Goal: Task Accomplishment & Management: Use online tool/utility

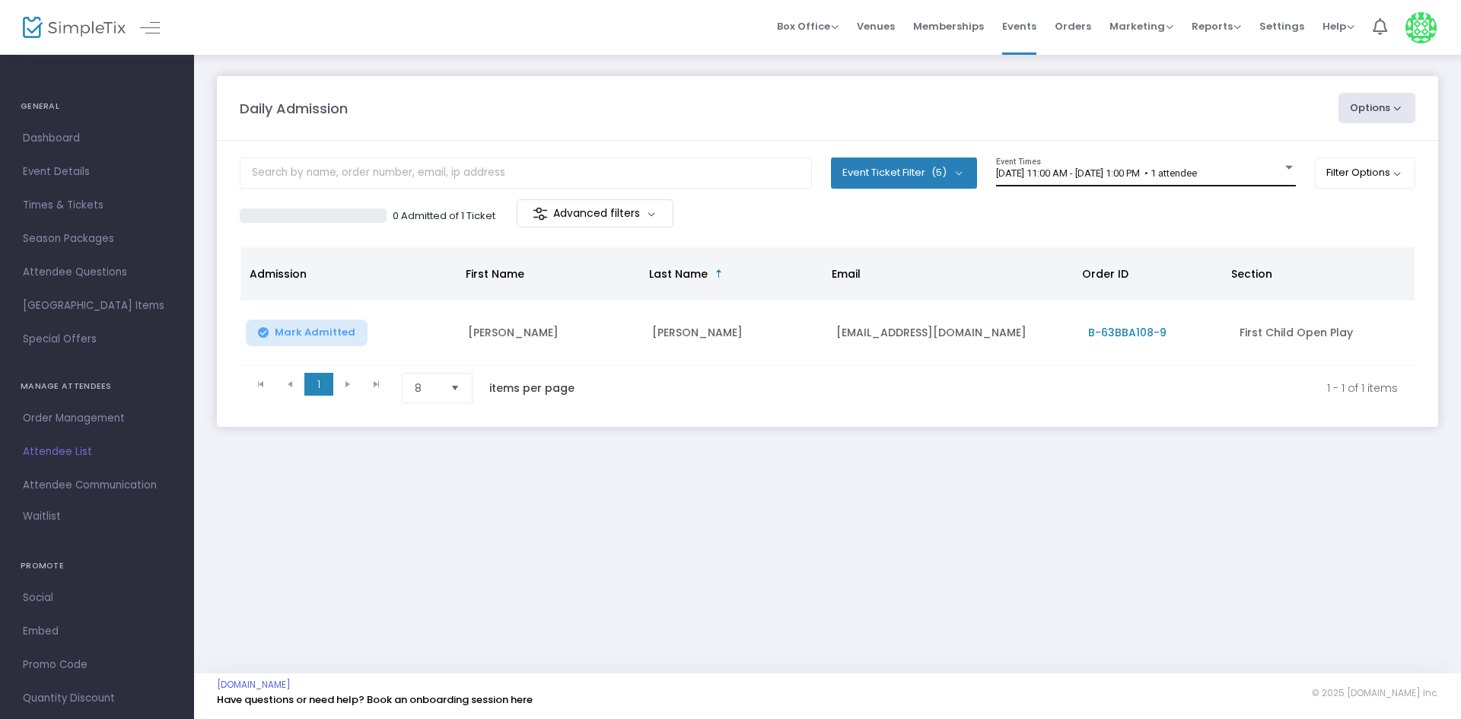
click at [1197, 169] on span "[DATE] 11:00 AM - [DATE] 1:00 PM • 1 attendee" at bounding box center [1096, 172] width 201 height 11
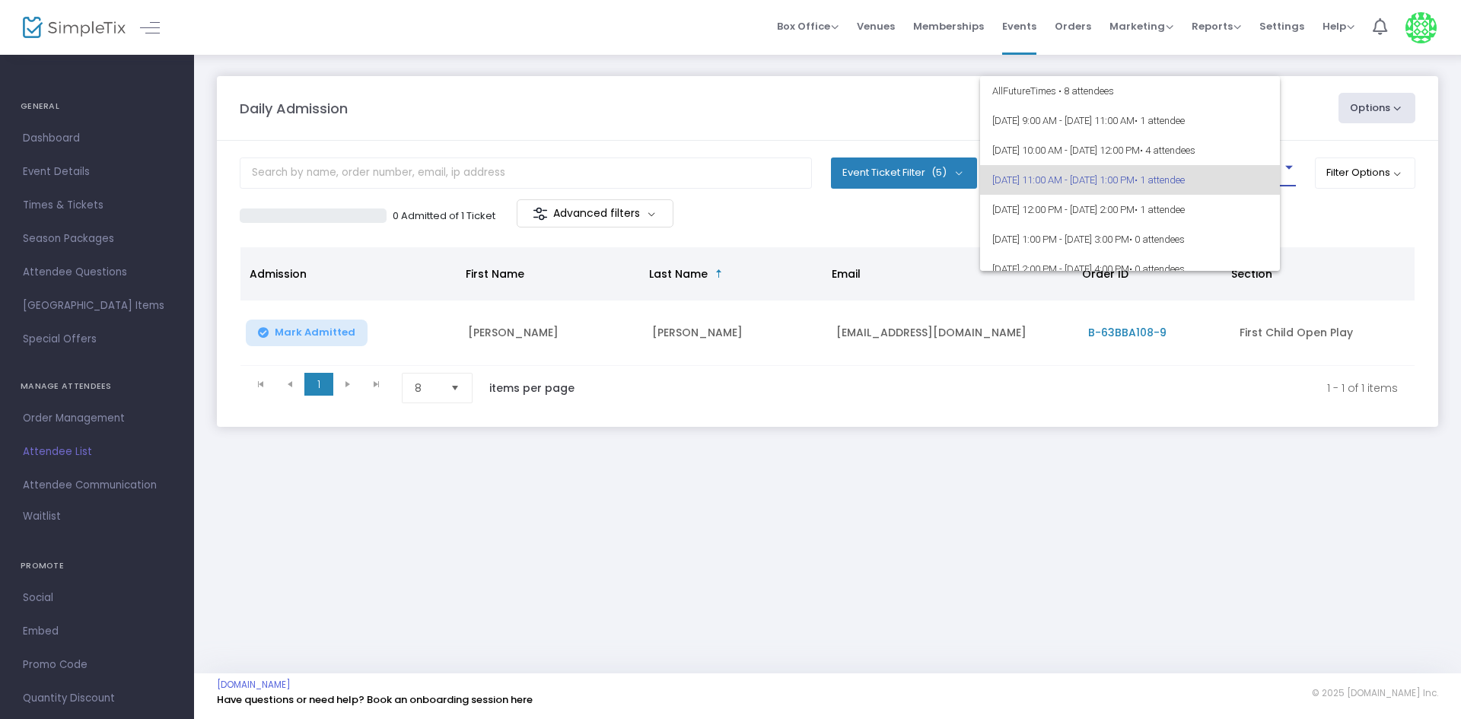
scroll to position [7, 0]
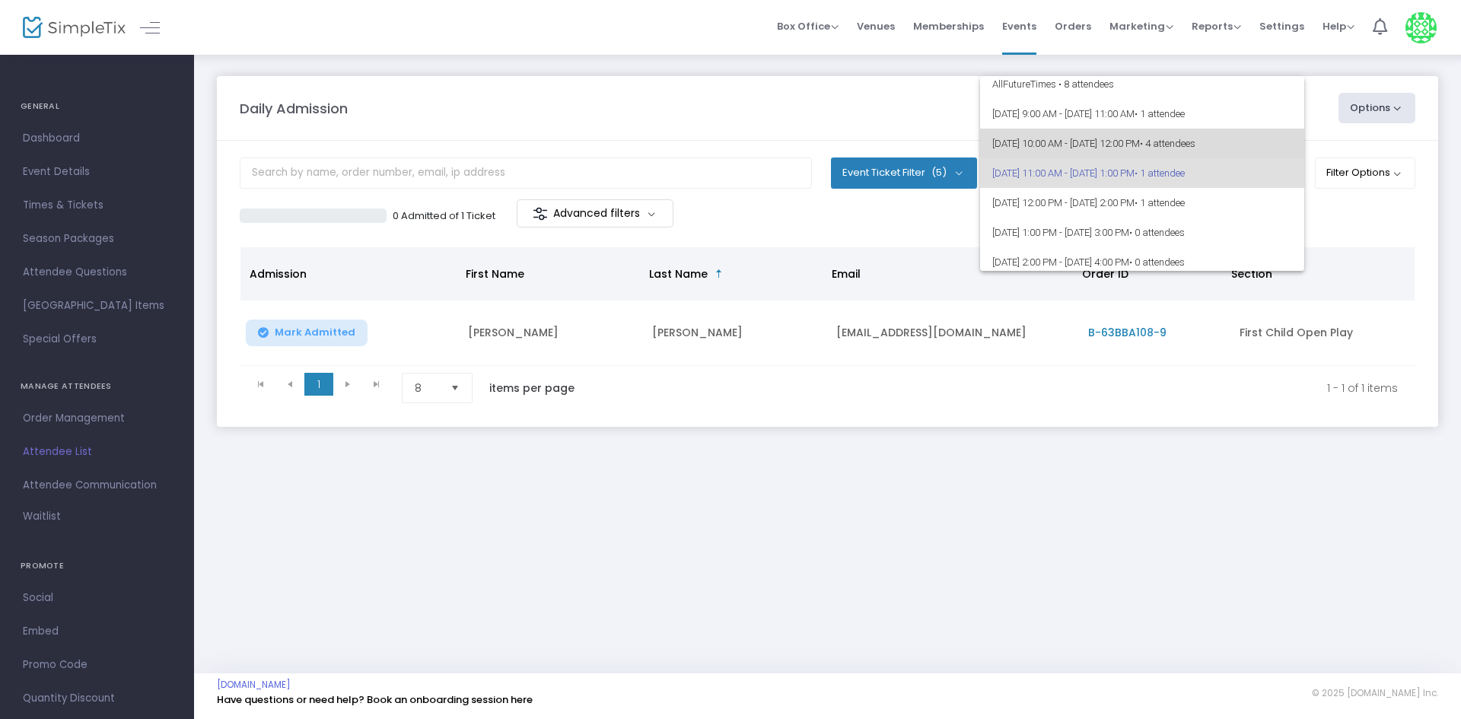
click at [1211, 129] on span "[DATE] 10:00 AM - [DATE] 12:00 PM • 4 attendees" at bounding box center [1142, 144] width 300 height 30
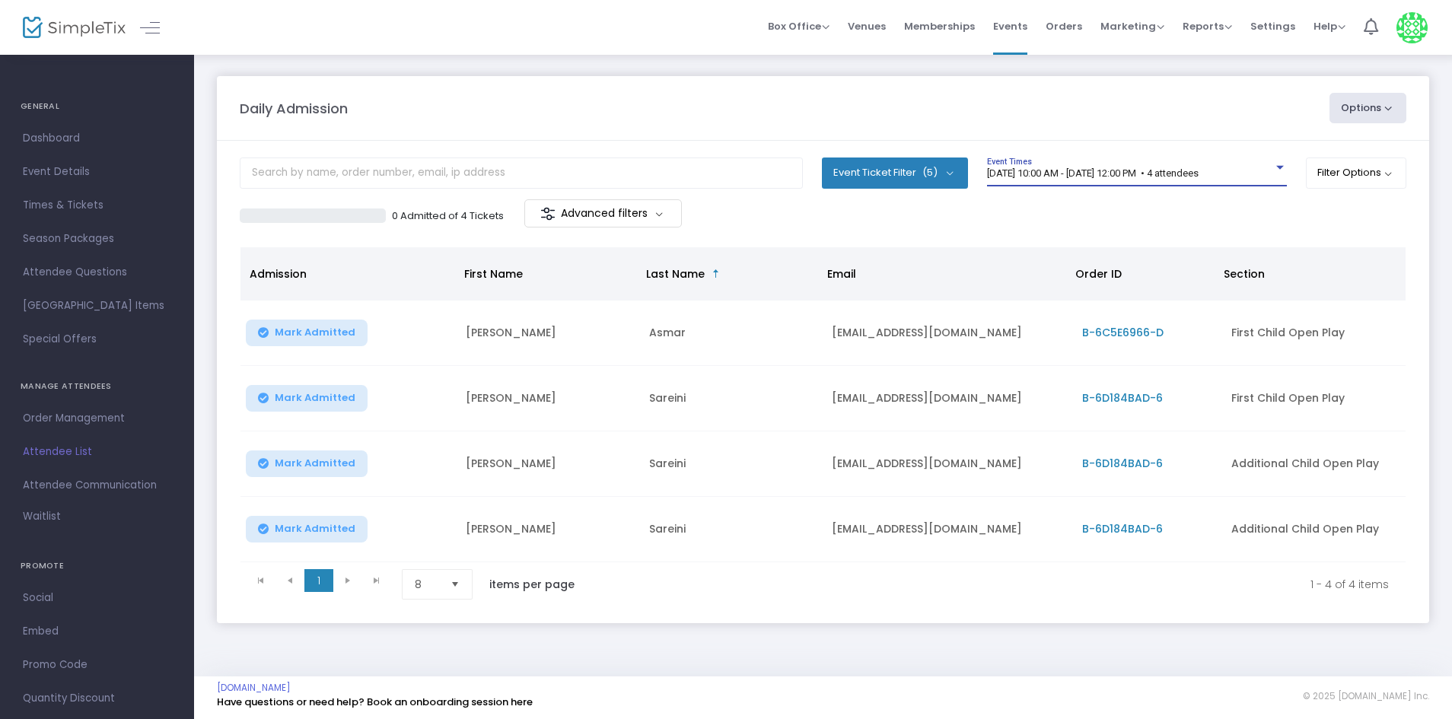
click at [1199, 175] on span "[DATE] 10:00 AM - [DATE] 12:00 PM • 4 attendees" at bounding box center [1093, 172] width 212 height 11
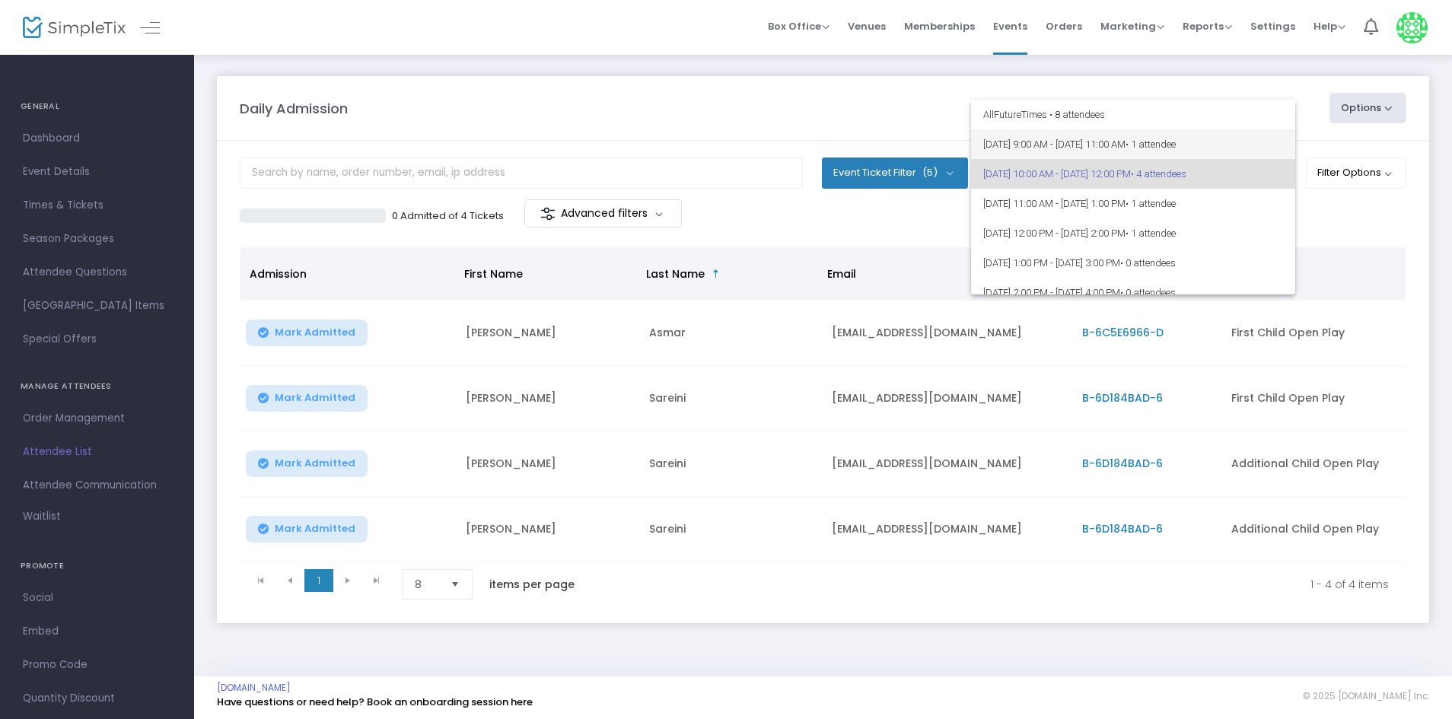
click at [1227, 135] on span "8/26/2025 @ 9:00 AM - 8/26/2025 @ 11:00 AM • 1 attendee" at bounding box center [1133, 144] width 300 height 30
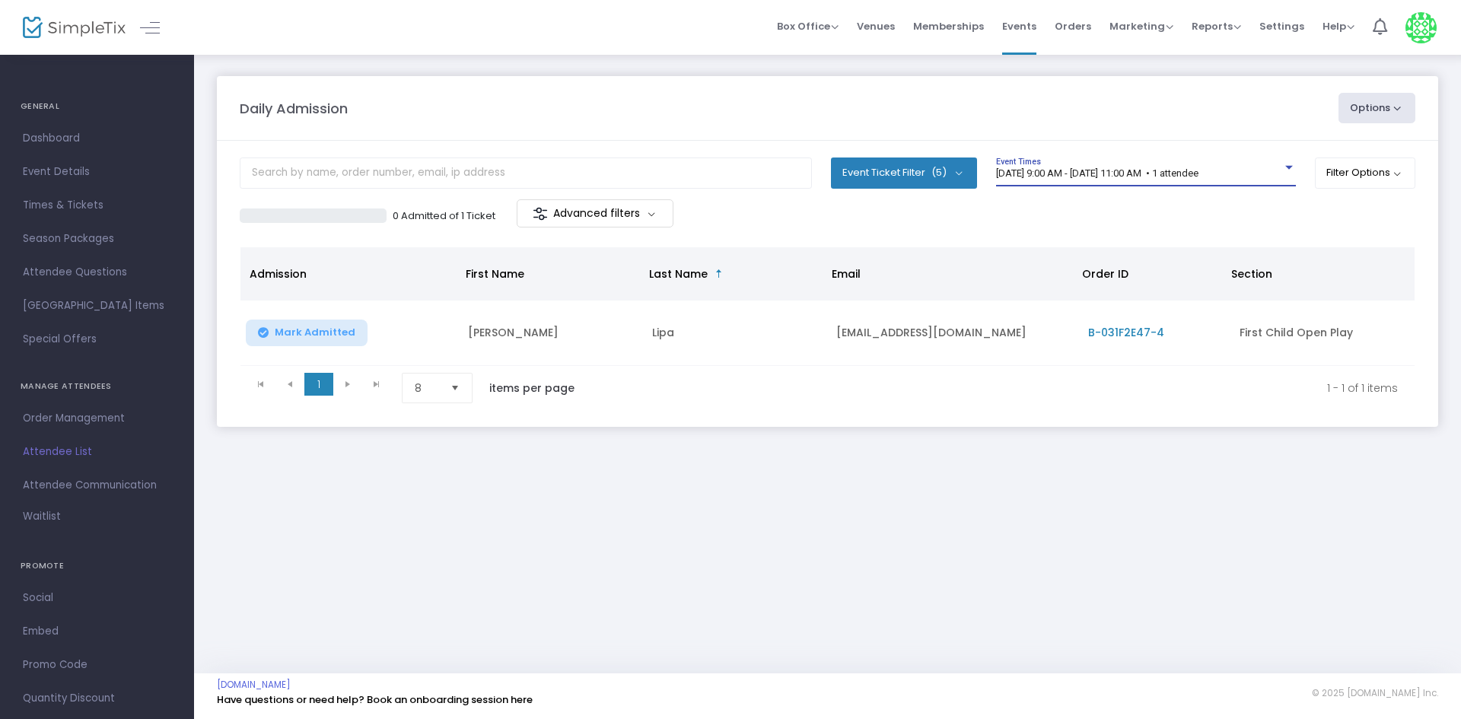
click at [718, 545] on div "Daily Admission Options Import Attendees Export List Print Name Tags Export to …" at bounding box center [827, 363] width 1267 height 620
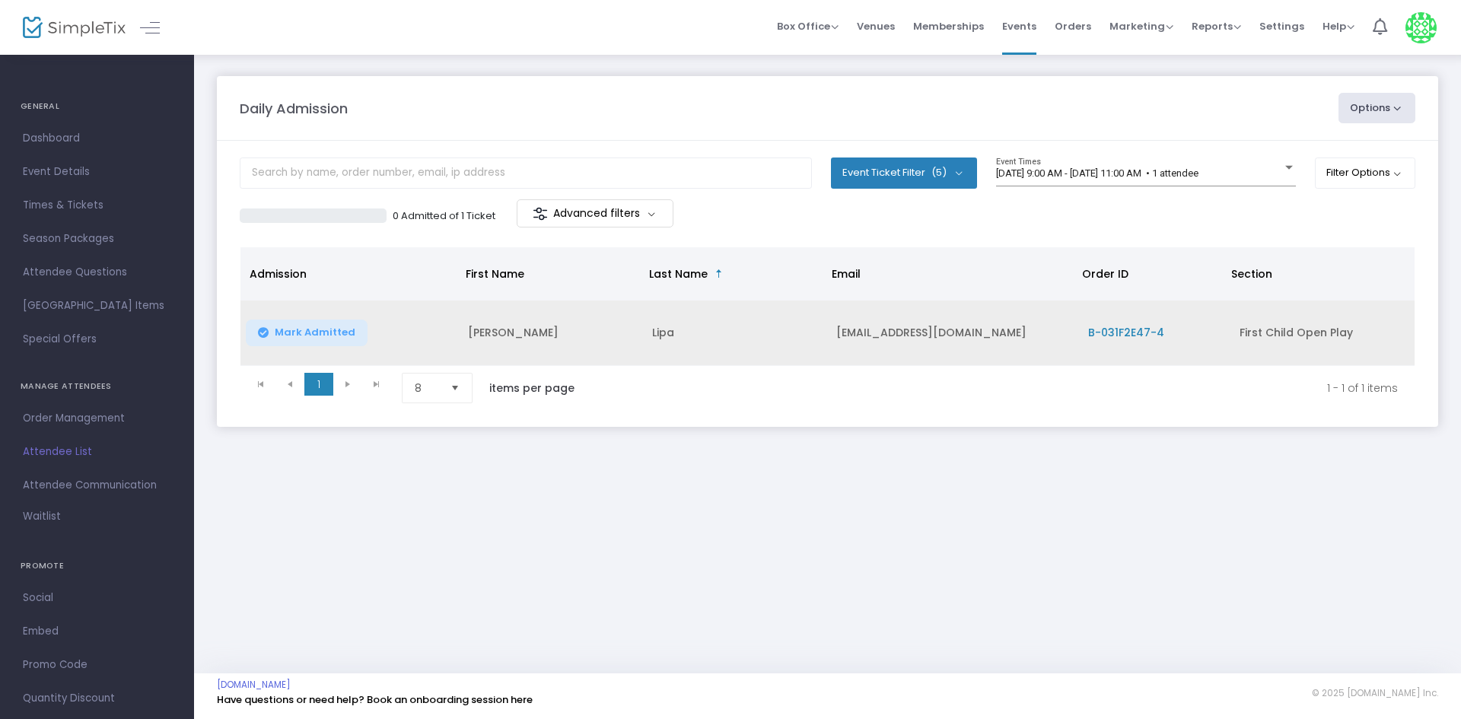
click at [288, 323] on button "Mark Admitted" at bounding box center [307, 333] width 122 height 27
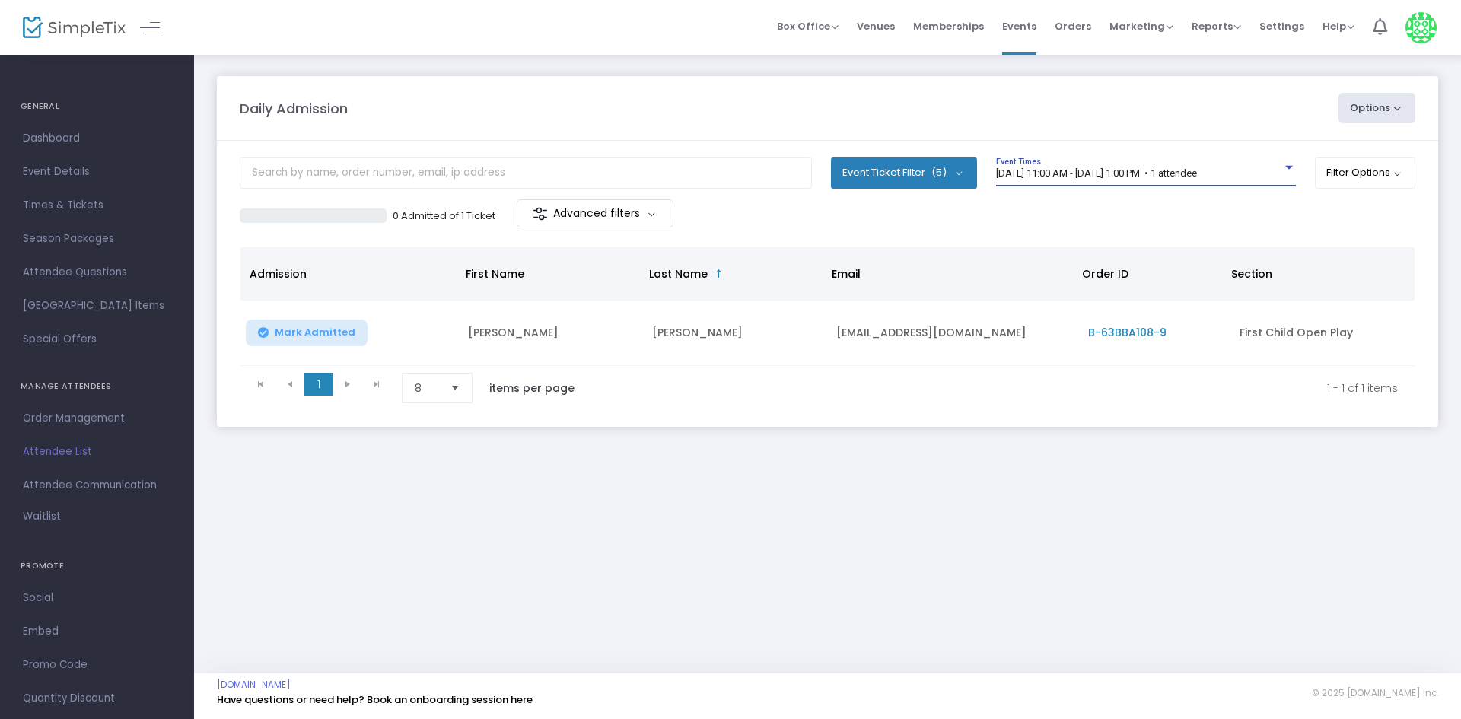
click at [1197, 169] on span "[DATE] 11:00 AM - [DATE] 1:00 PM • 1 attendee" at bounding box center [1096, 172] width 201 height 11
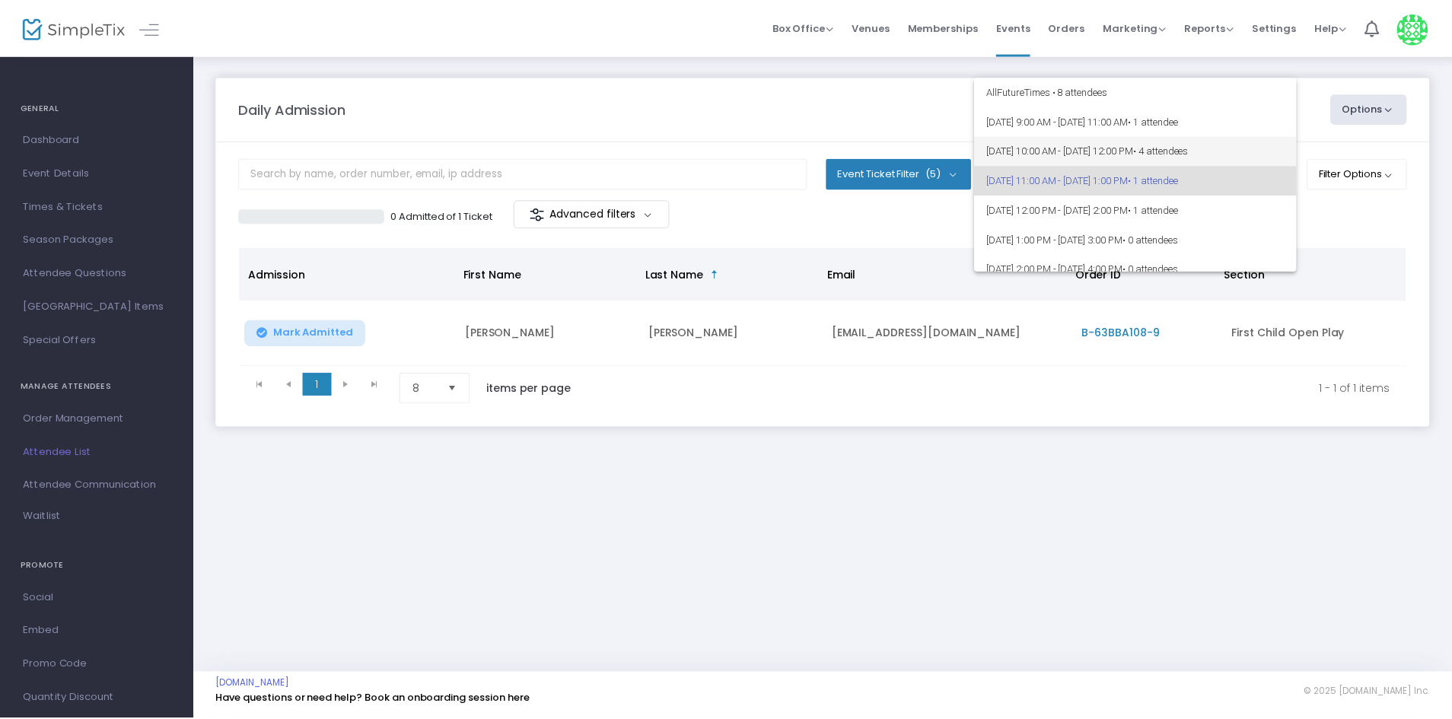
scroll to position [7, 0]
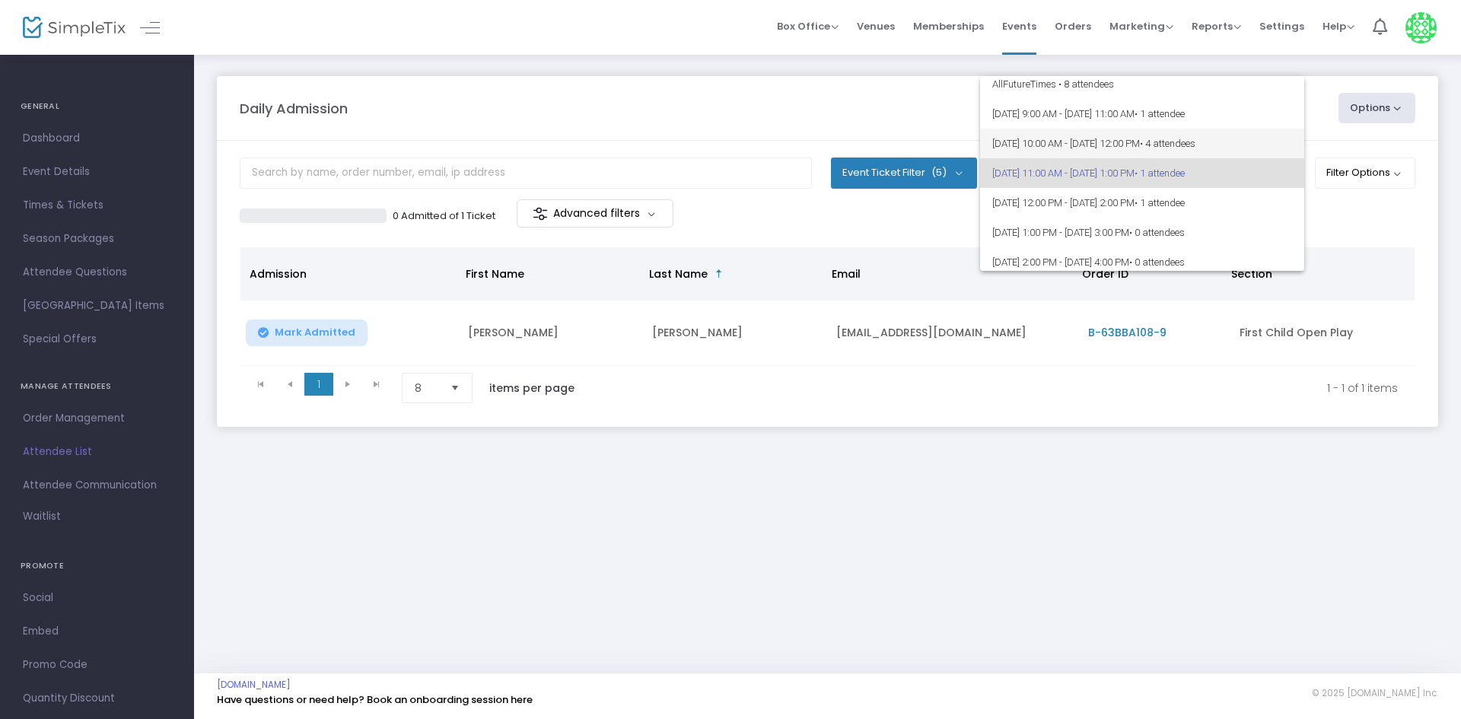
click at [1196, 138] on span "• 4 attendees" at bounding box center [1168, 143] width 56 height 11
